Goal: Task Accomplishment & Management: Manage account settings

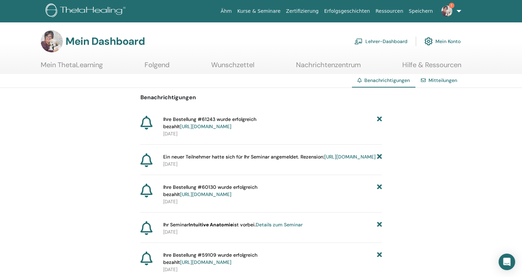
click at [379, 118] on icon at bounding box center [379, 123] width 5 height 14
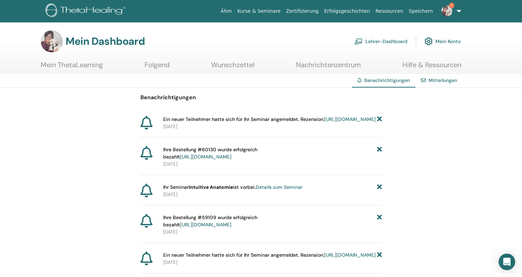
click at [378, 155] on icon at bounding box center [379, 153] width 5 height 14
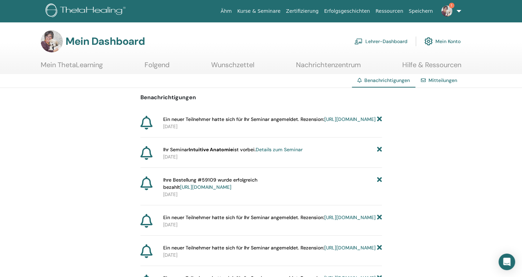
click at [378, 153] on icon at bounding box center [379, 149] width 5 height 7
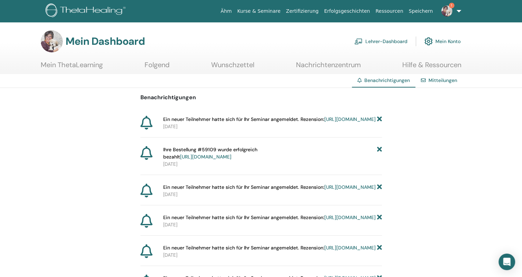
click at [378, 154] on icon at bounding box center [379, 153] width 5 height 14
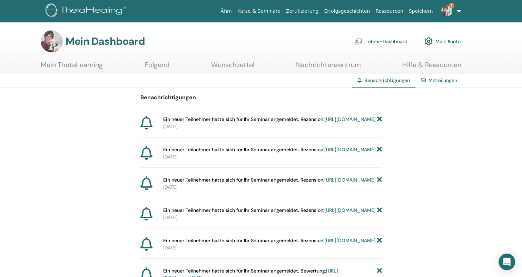
click at [324, 183] on link "https://member.thetahealing.com/instructor/seminar/350444/attendees" at bounding box center [349, 180] width 51 height 6
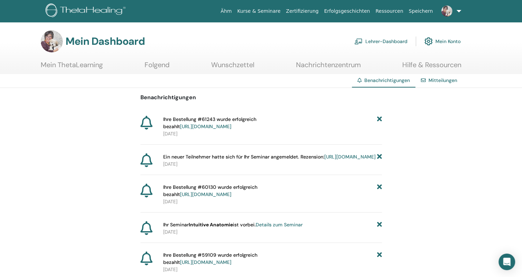
click at [388, 41] on font "Lehrer-Dashboard" at bounding box center [386, 41] width 42 height 6
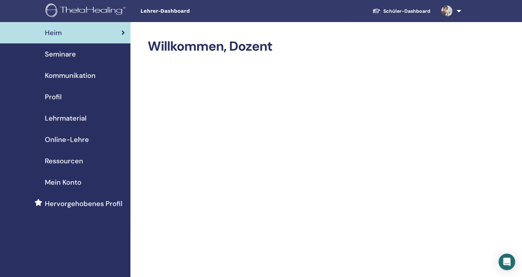
click at [56, 98] on span "Profil" at bounding box center [53, 97] width 17 height 10
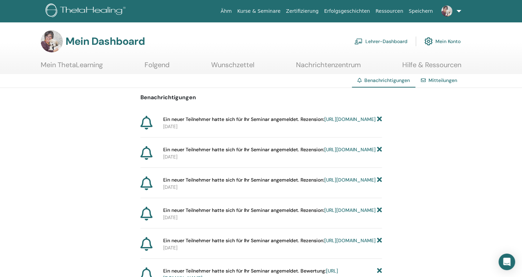
click at [383, 40] on font "Lehrer-Dashboard" at bounding box center [386, 41] width 42 height 6
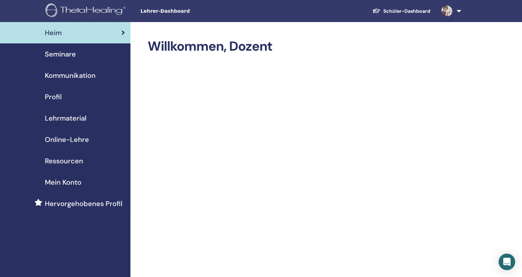
click at [54, 95] on span "Profil" at bounding box center [53, 97] width 17 height 10
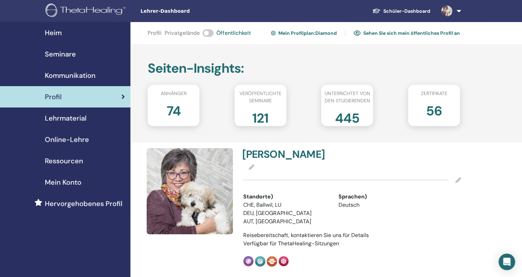
click at [311, 30] on font "Mein Profilplan : Diamond" at bounding box center [307, 33] width 58 height 6
